Goal: Information Seeking & Learning: Check status

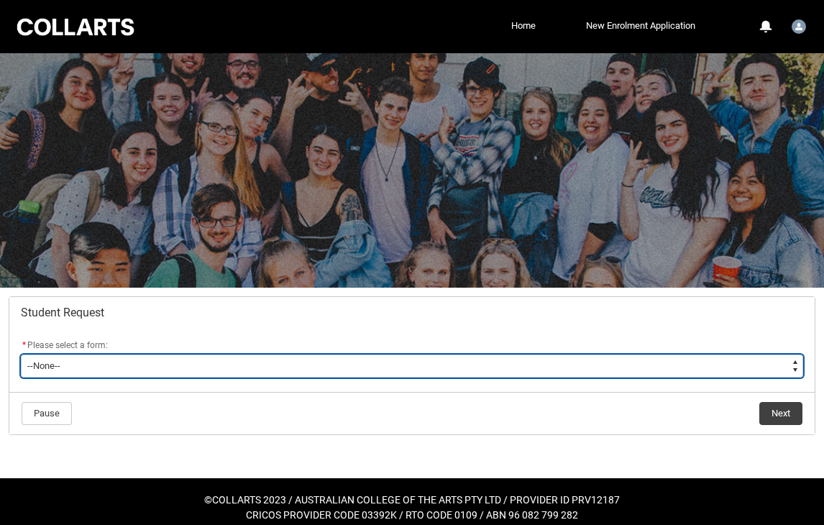
click at [245, 359] on select "--None-- Academic Transcript Application to Appeal Assignment Extension Change …" at bounding box center [412, 366] width 783 height 23
type lightning-select "General_Choice"
select select "General_Choice"
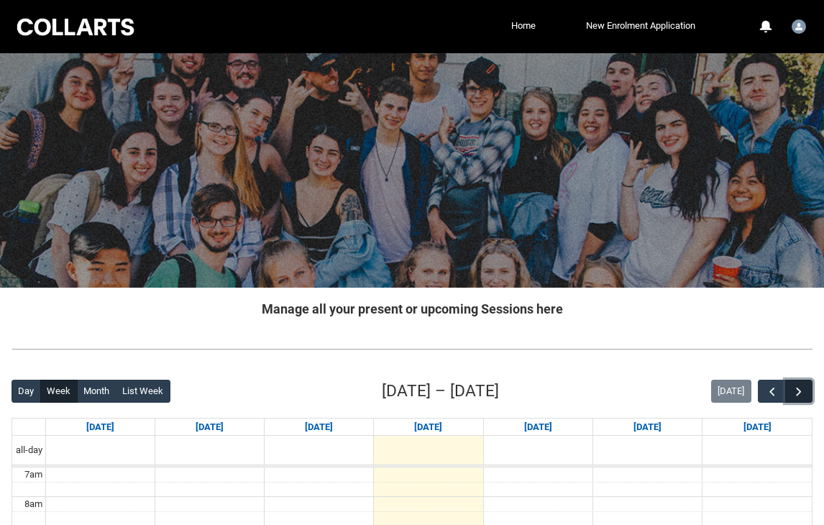
click at [792, 393] on span "button" at bounding box center [799, 392] width 14 height 14
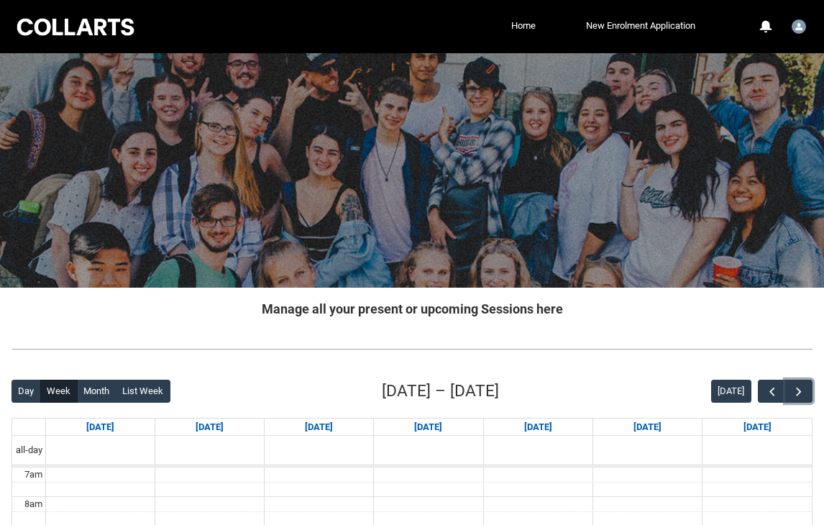
scroll to position [535, 0]
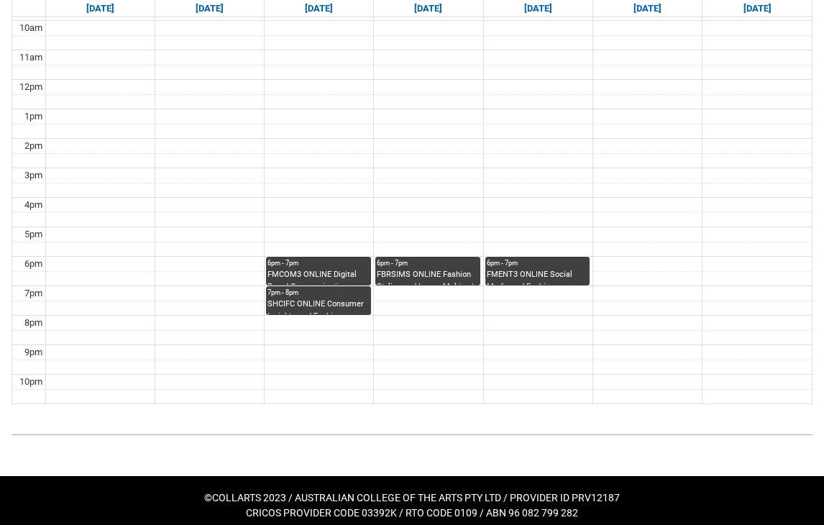
click at [438, 259] on div "6pm - 7pm" at bounding box center [428, 263] width 102 height 10
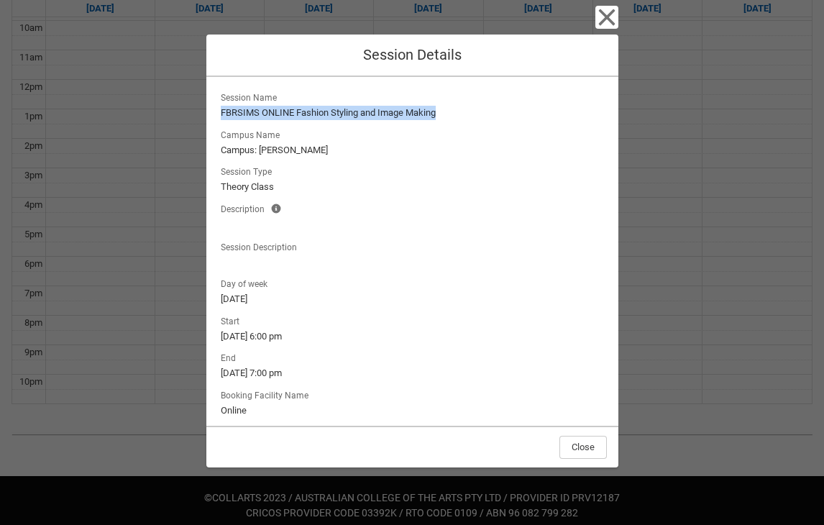
drag, startPoint x: 221, startPoint y: 112, endPoint x: 454, endPoint y: 119, distance: 233.1
click at [454, 119] on lightning-formatted-text "FBRSIMS ONLINE Fashion Styling and Image Making" at bounding box center [412, 113] width 383 height 14
copy lightning-formatted-text "FBRSIMS ONLINE Fashion Styling and Image Making"
click at [419, 114] on lightning-formatted-text "FBRSIMS ONLINE Fashion Styling and Image Making" at bounding box center [412, 113] width 383 height 14
click at [693, 155] on div "Close Session Details Session Name FBRSIMS ONLINE Fashion Styling and Image Mak…" at bounding box center [412, 262] width 824 height 525
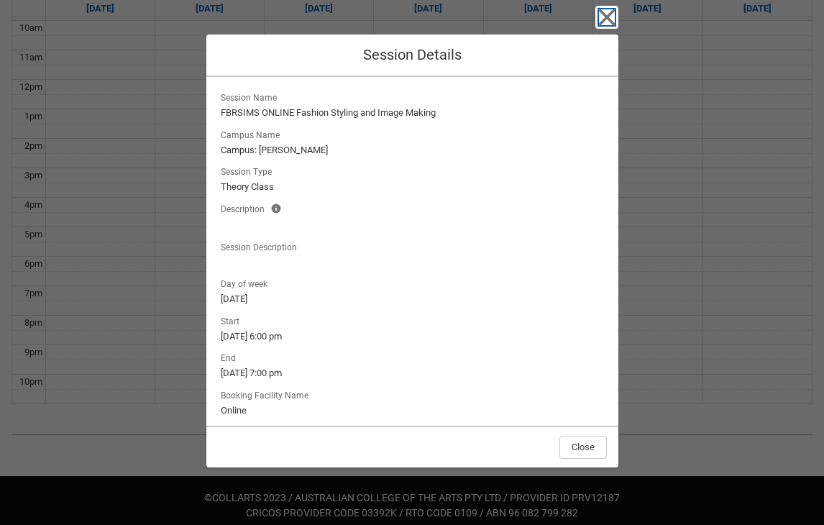
click at [608, 25] on icon "button" at bounding box center [607, 17] width 23 height 23
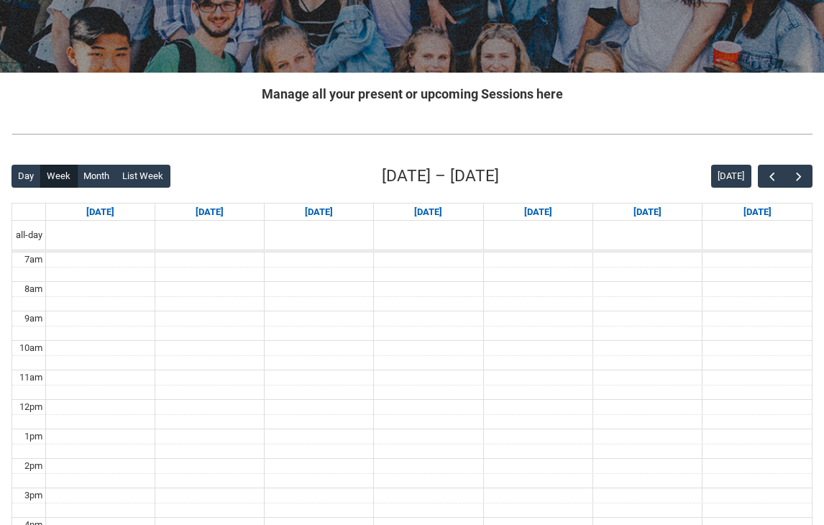
scroll to position [545, 0]
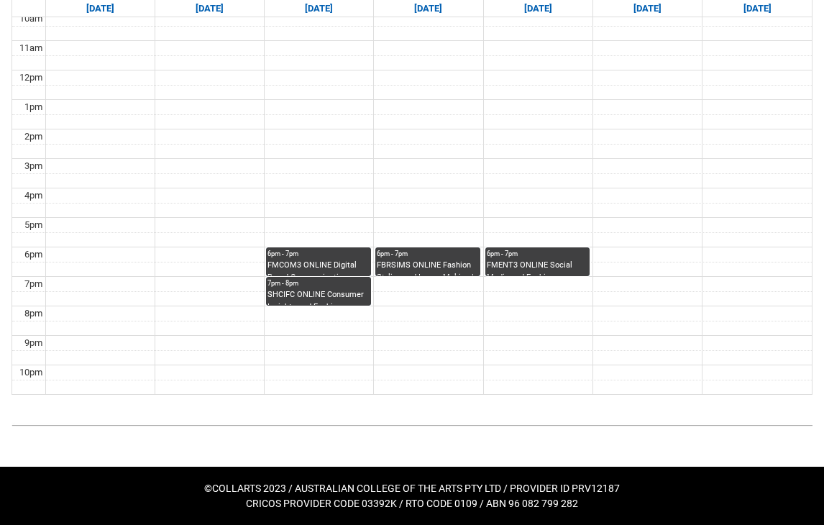
click at [411, 268] on div "FBRSIMS ONLINE Fashion Styling and Image Making | Online | Theodora Basiliou" at bounding box center [428, 268] width 102 height 16
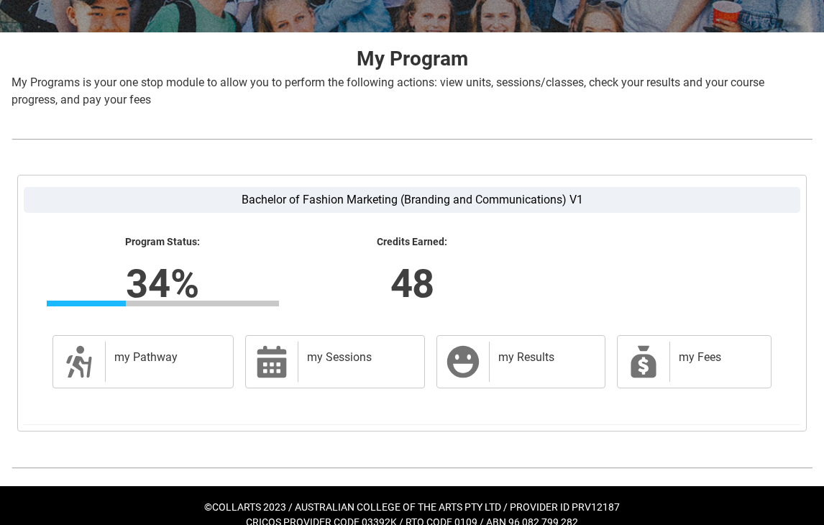
scroll to position [256, 0]
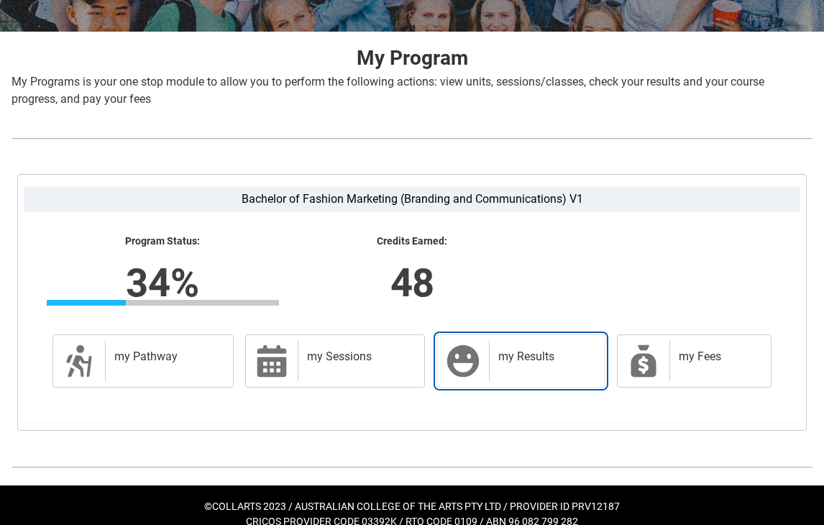
click at [440, 343] on link "my Results my Results" at bounding box center [521, 360] width 169 height 53
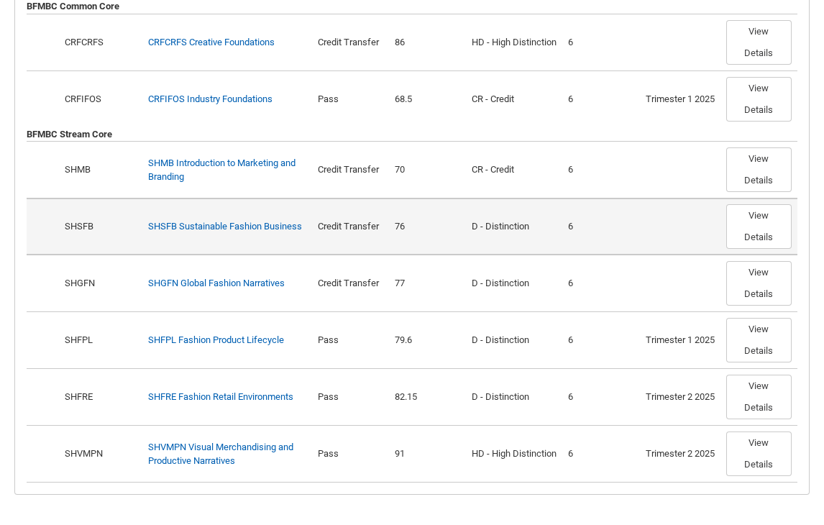
scroll to position [534, 0]
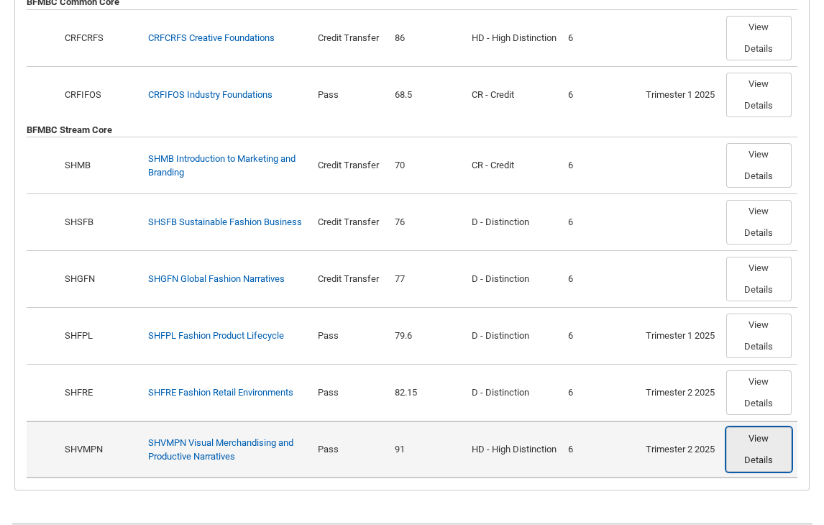
click at [773, 461] on button "View Details" at bounding box center [759, 449] width 65 height 45
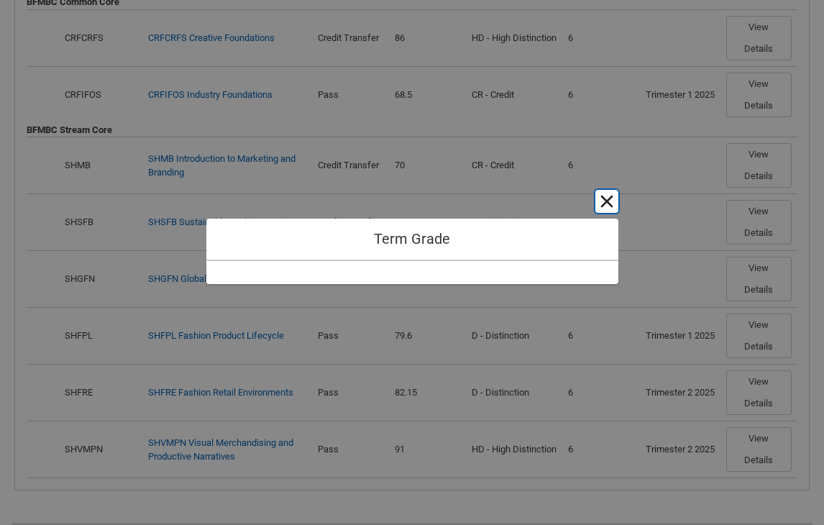
click at [606, 201] on button "Cancel and close" at bounding box center [607, 201] width 23 height 23
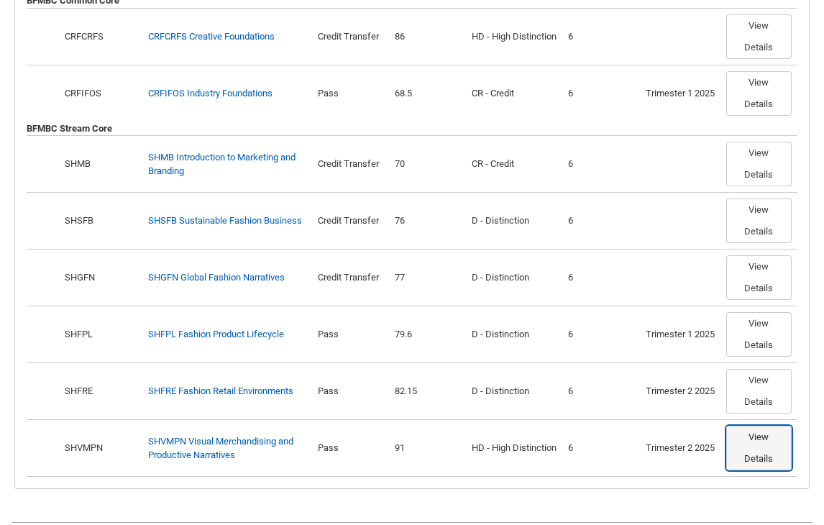
scroll to position [537, 0]
